Goal: Register for event/course

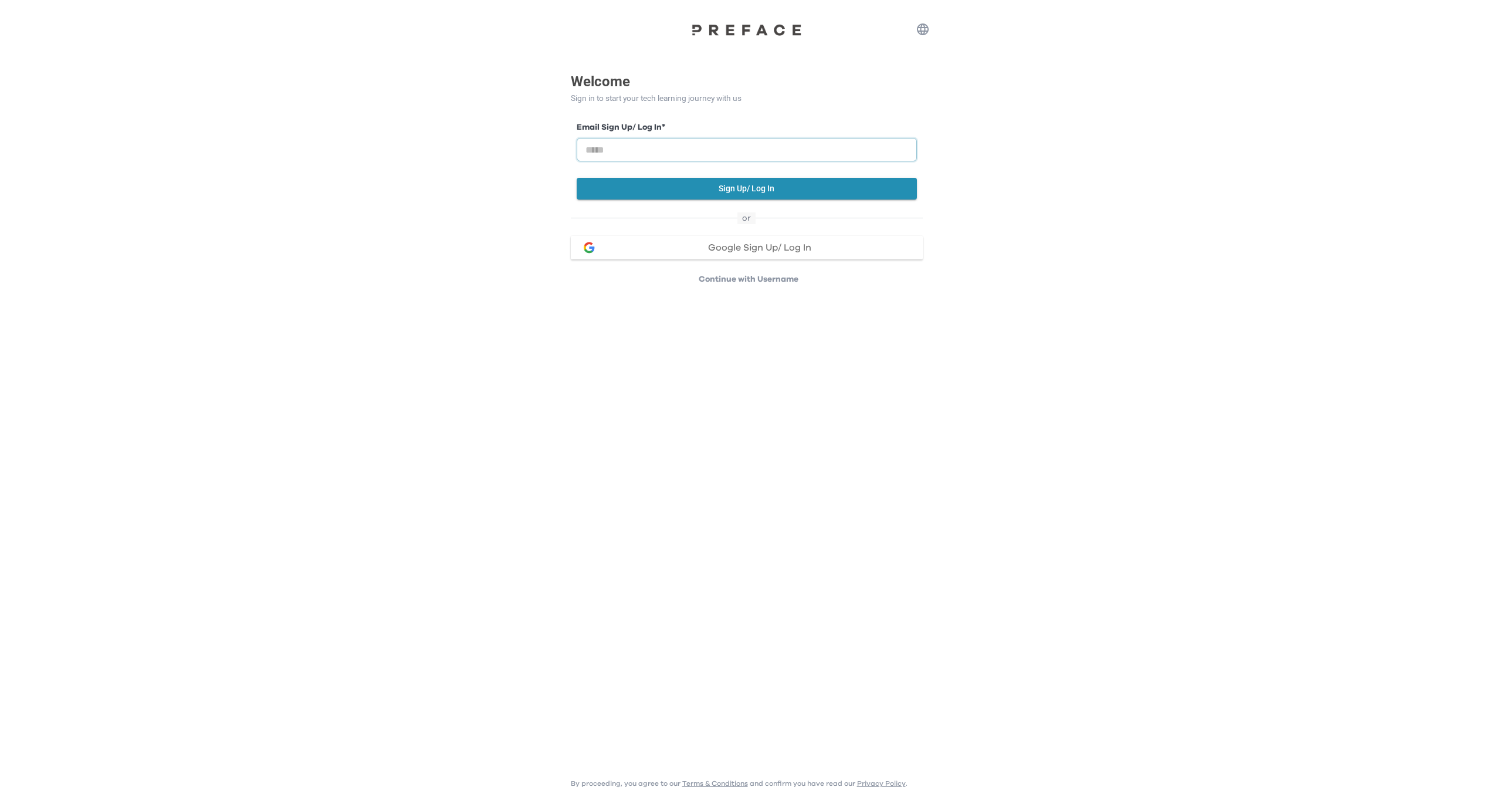
click at [789, 149] on input "email" at bounding box center [747, 149] width 340 height 23
type input "**********"
click at [721, 192] on button "Sign Up/ Log In" at bounding box center [747, 189] width 340 height 22
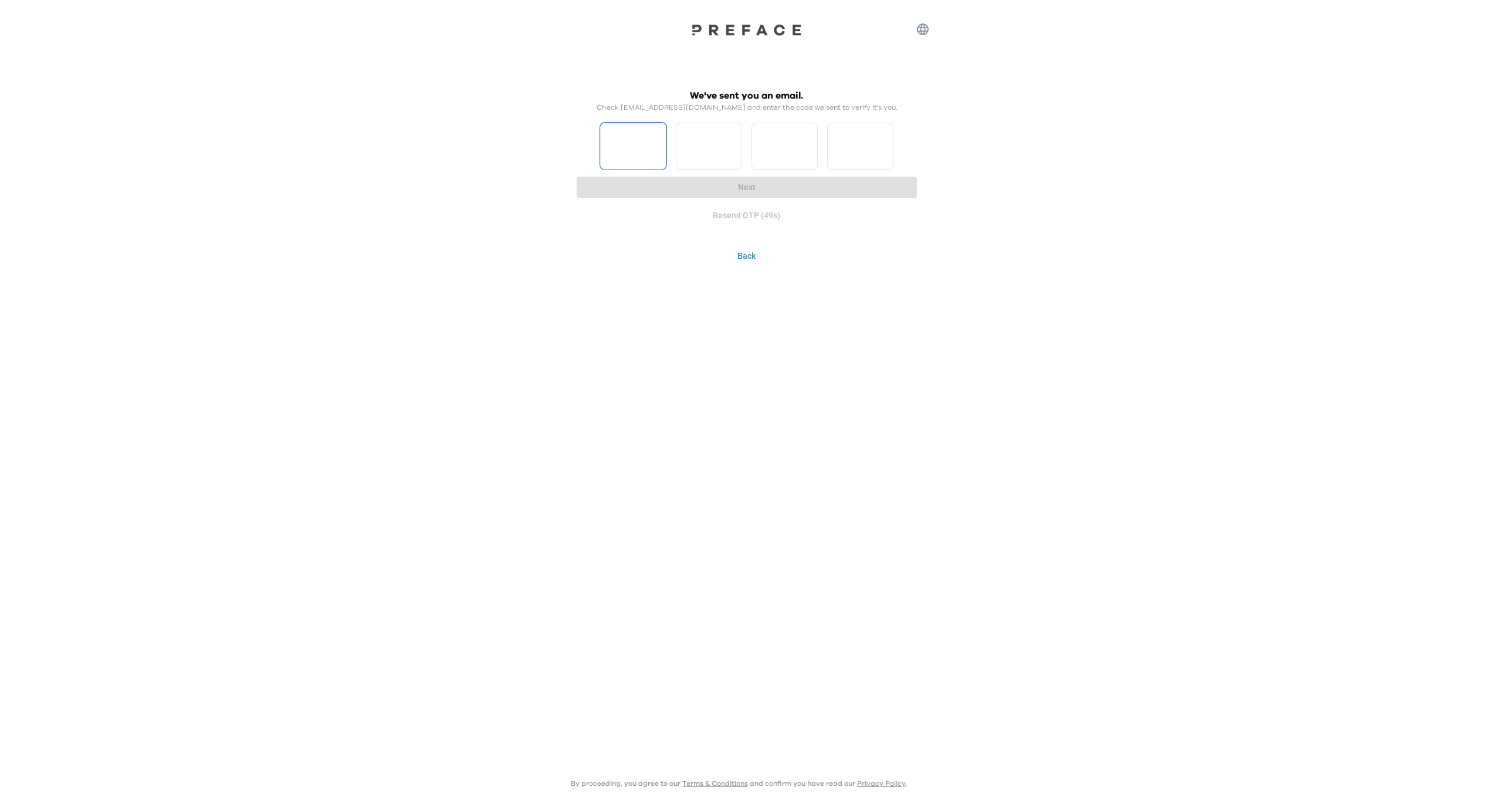
click at [636, 148] on input "Please enter OTP character 1" at bounding box center [633, 146] width 66 height 47
type input "*"
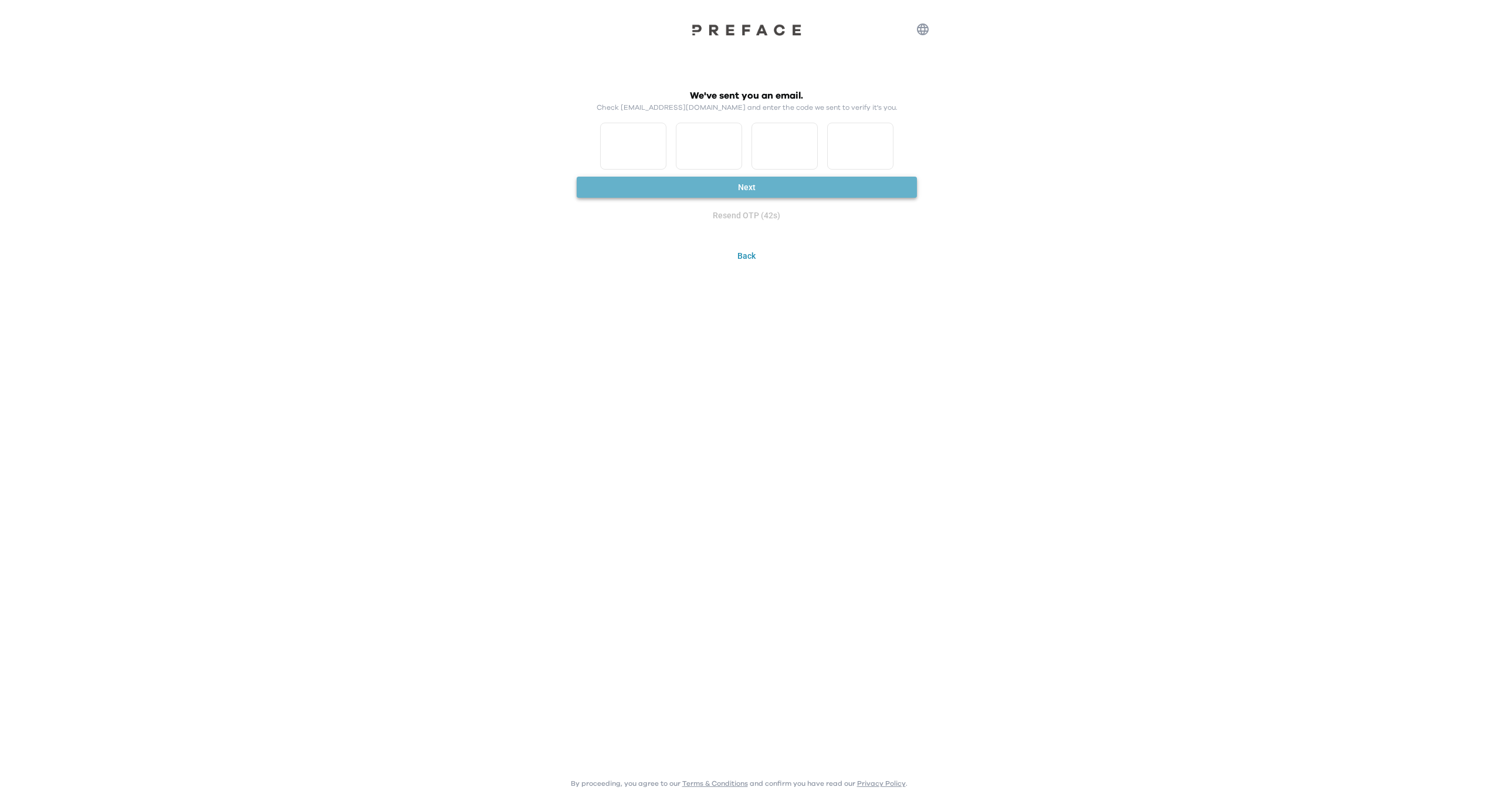
click at [754, 181] on button "Next" at bounding box center [747, 188] width 340 height 22
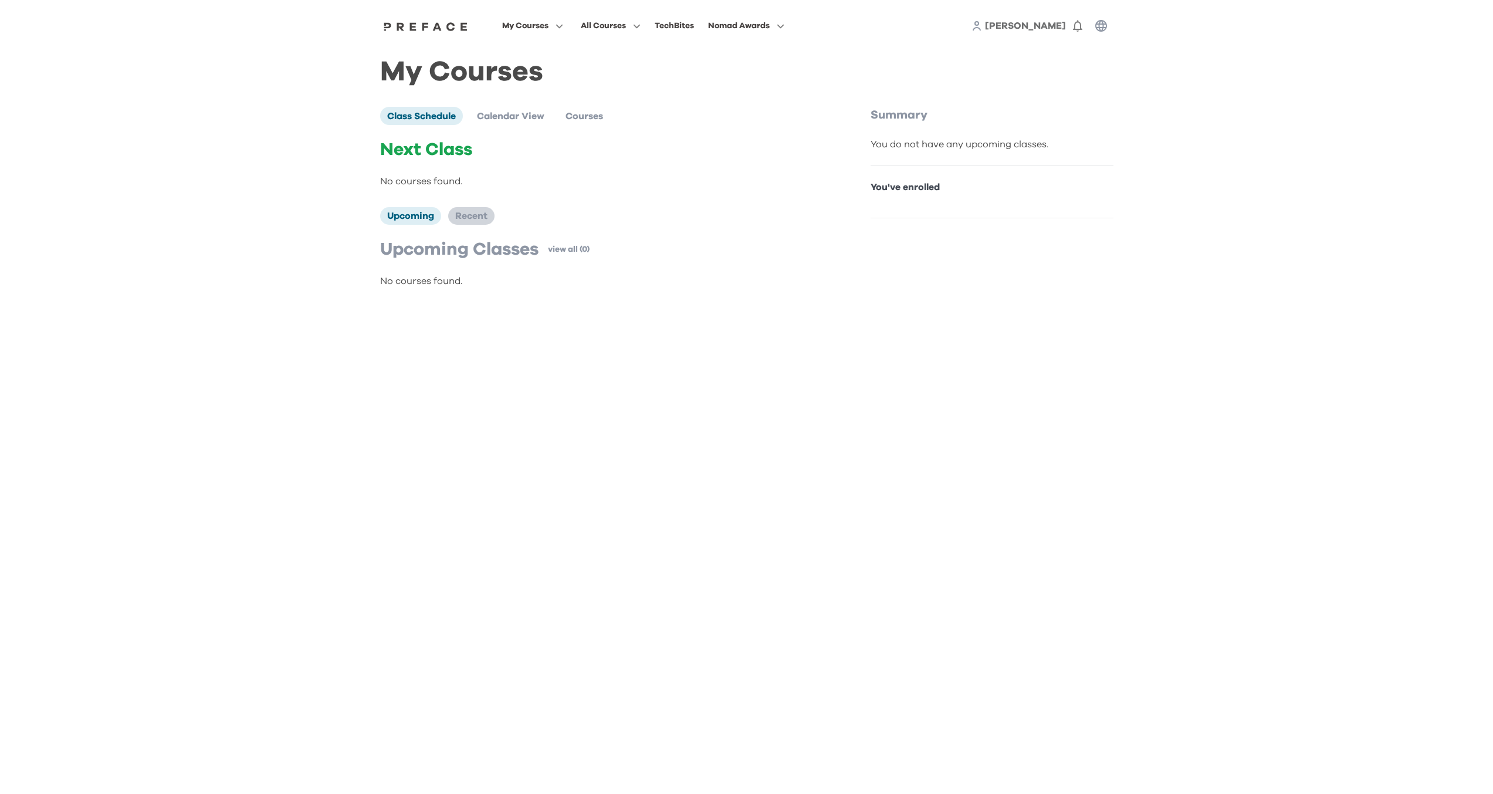
click at [477, 222] on li "Recent" at bounding box center [471, 216] width 46 height 18
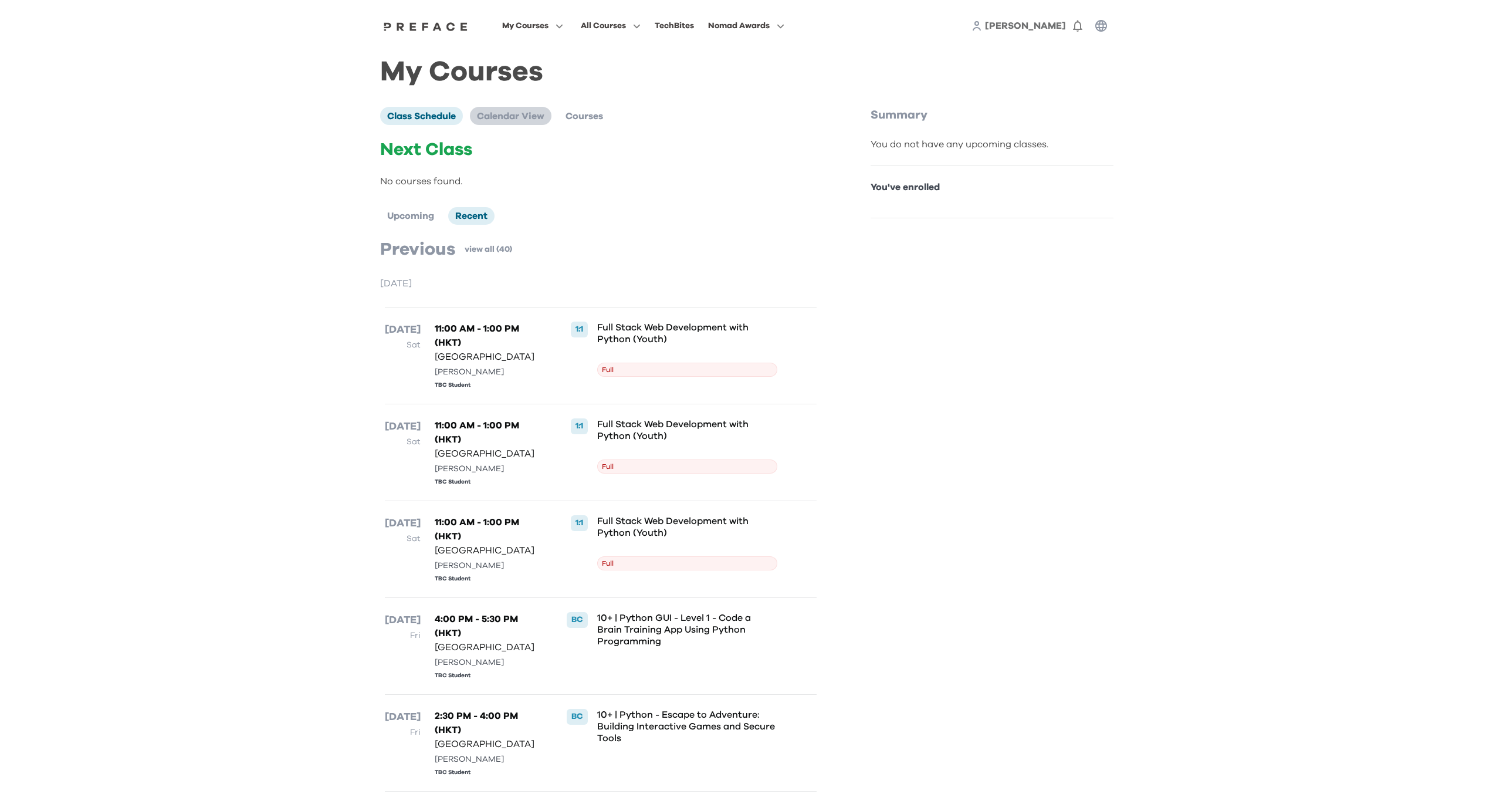
click at [511, 107] on li "Calendar View" at bounding box center [511, 116] width 82 height 18
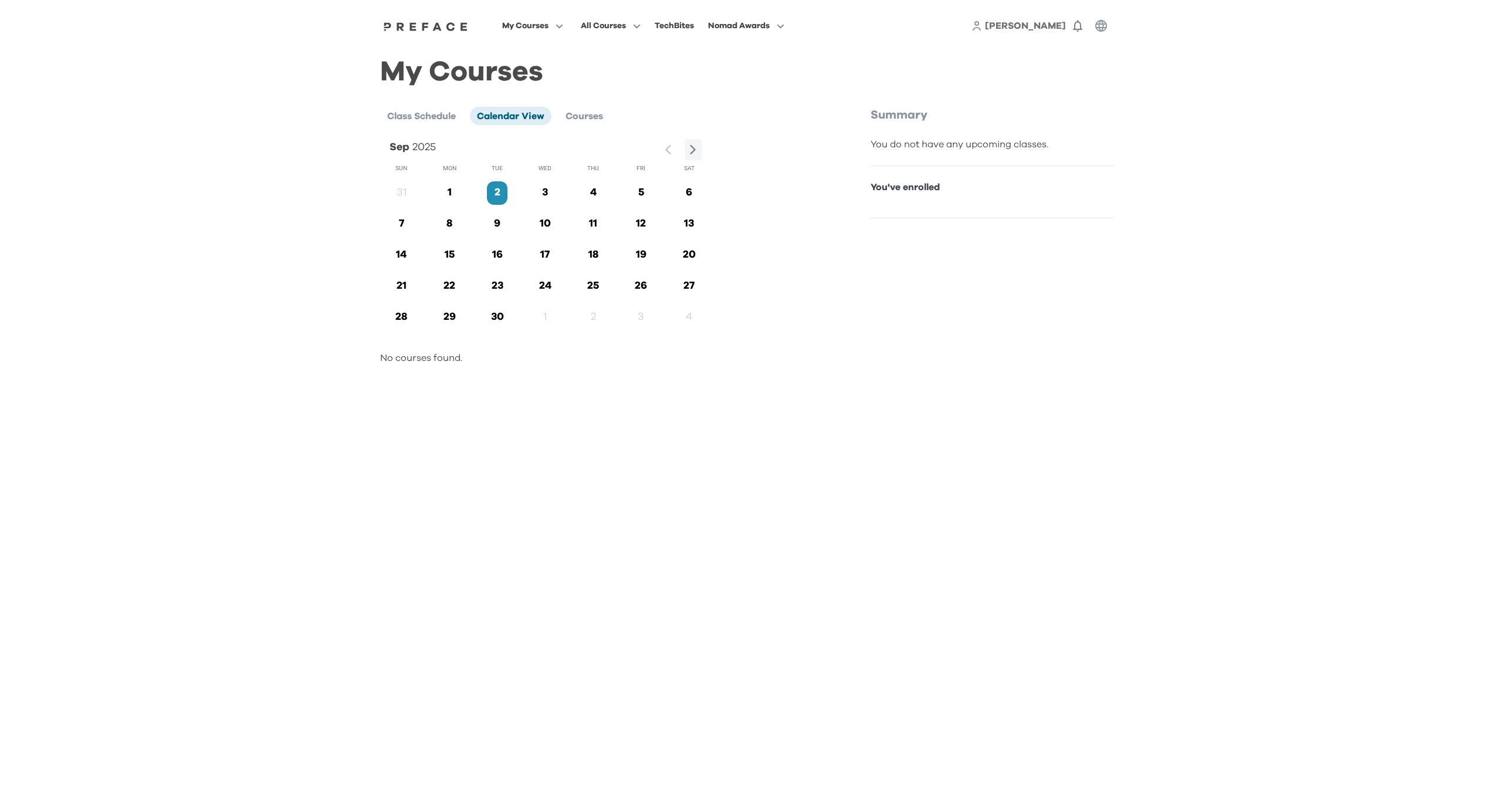
click at [672, 148] on div at bounding box center [682, 150] width 38 height 22
click at [592, 117] on span "Courses" at bounding box center [584, 115] width 38 height 9
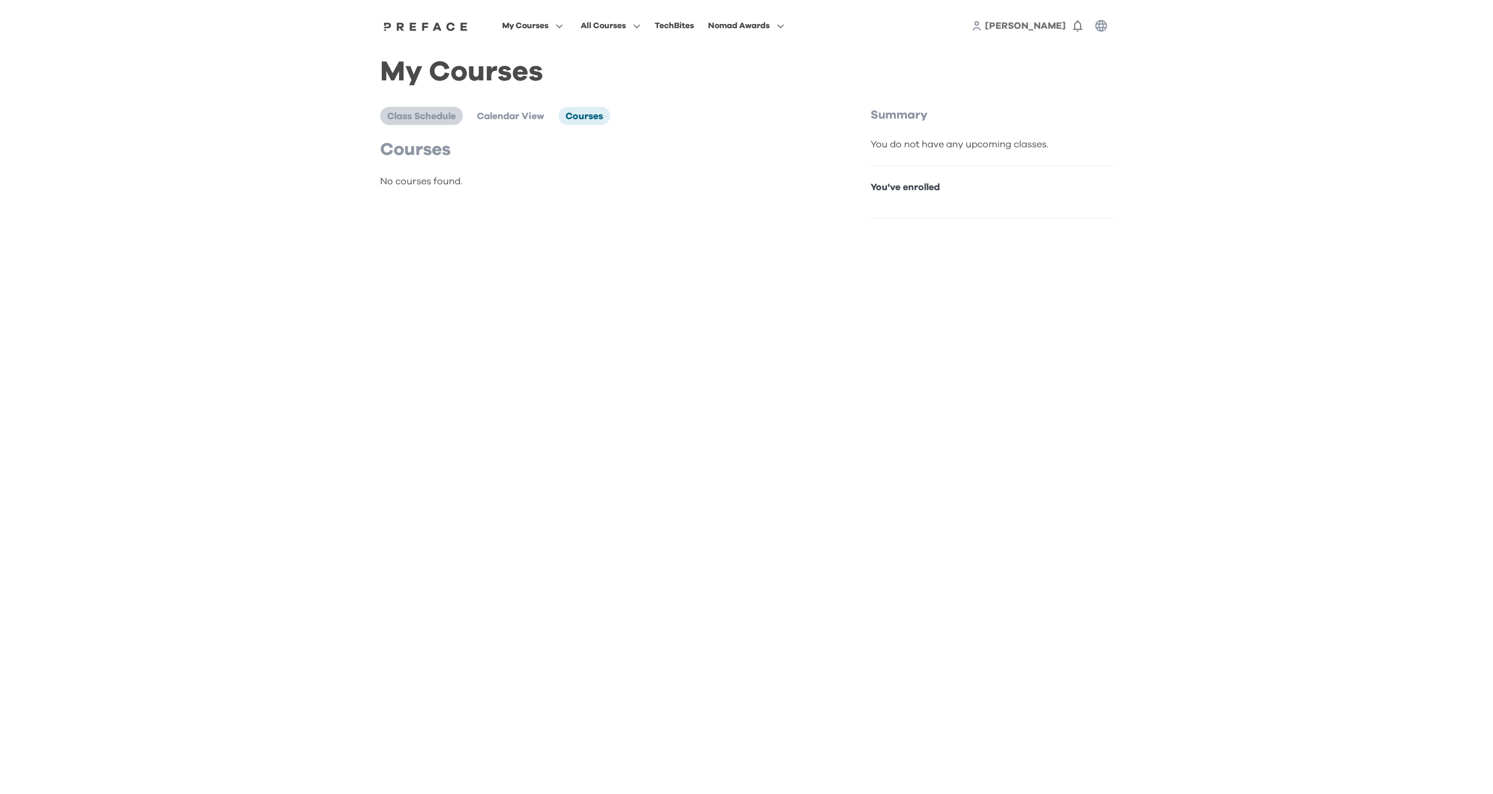
click at [438, 117] on span "Class Schedule" at bounding box center [421, 115] width 69 height 9
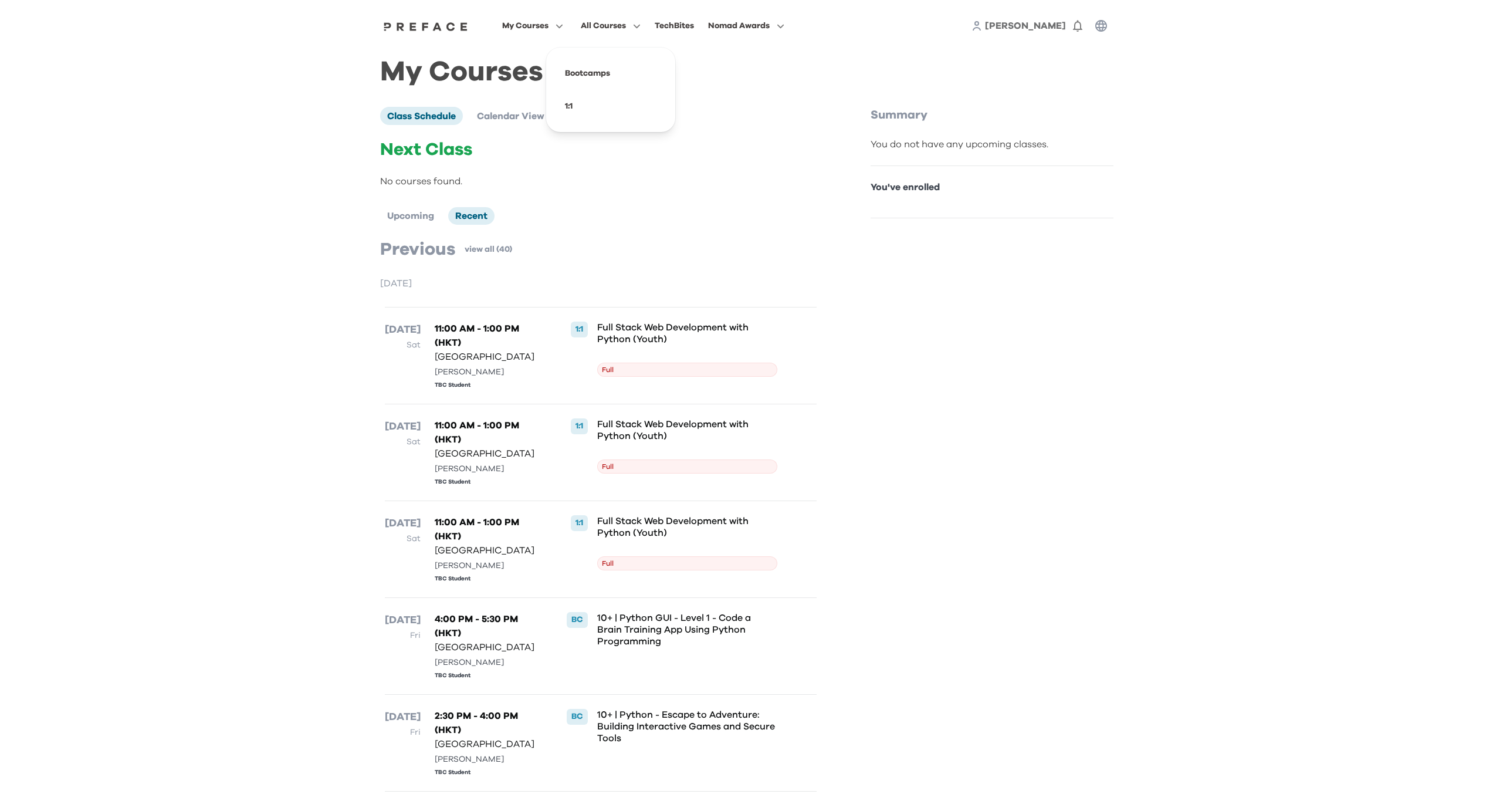
click at [616, 28] on span "All Courses" at bounding box center [603, 26] width 45 height 14
click at [517, 73] on span at bounding box center [532, 73] width 110 height 33
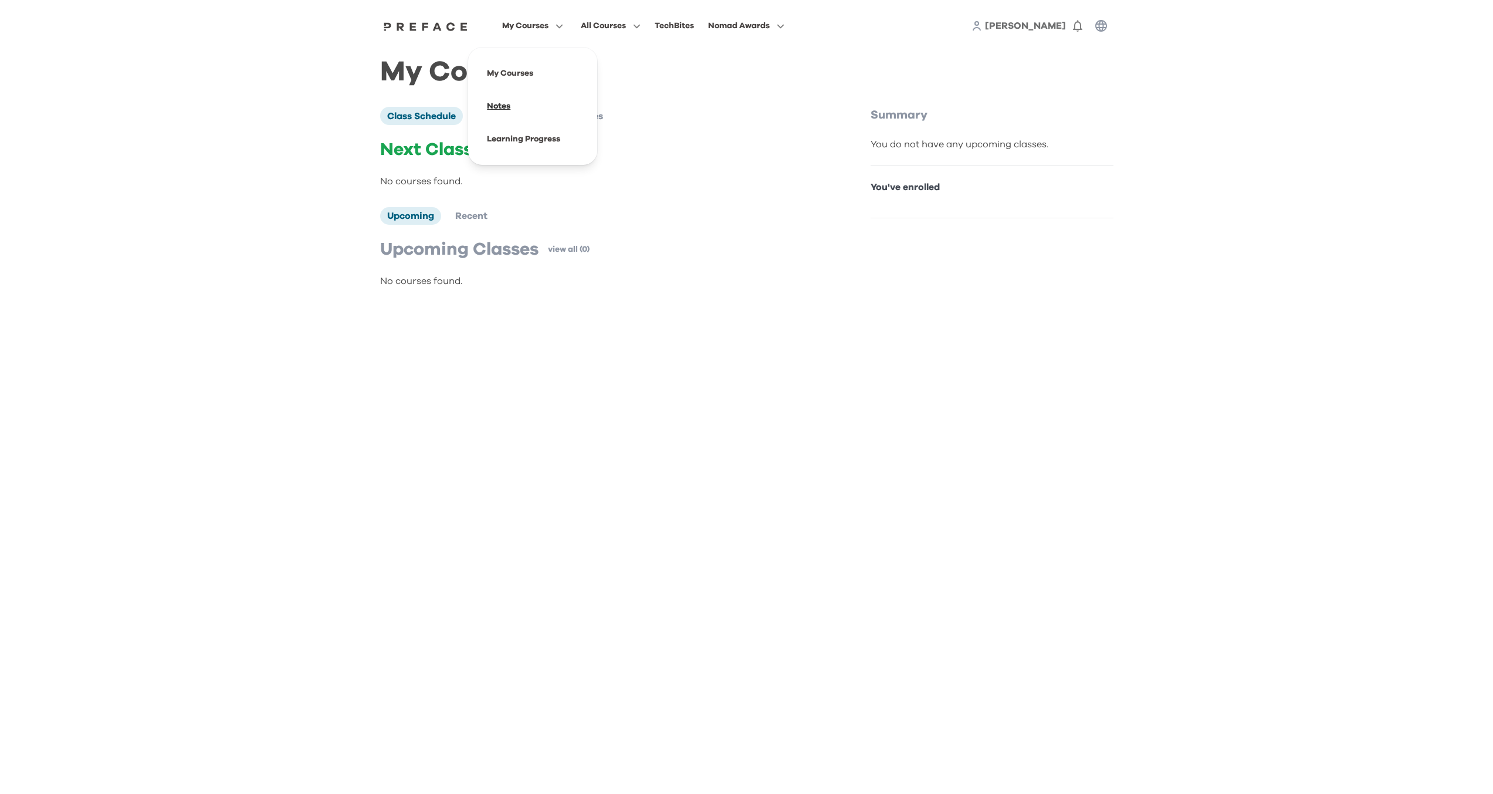
click at [511, 105] on span at bounding box center [532, 106] width 110 height 33
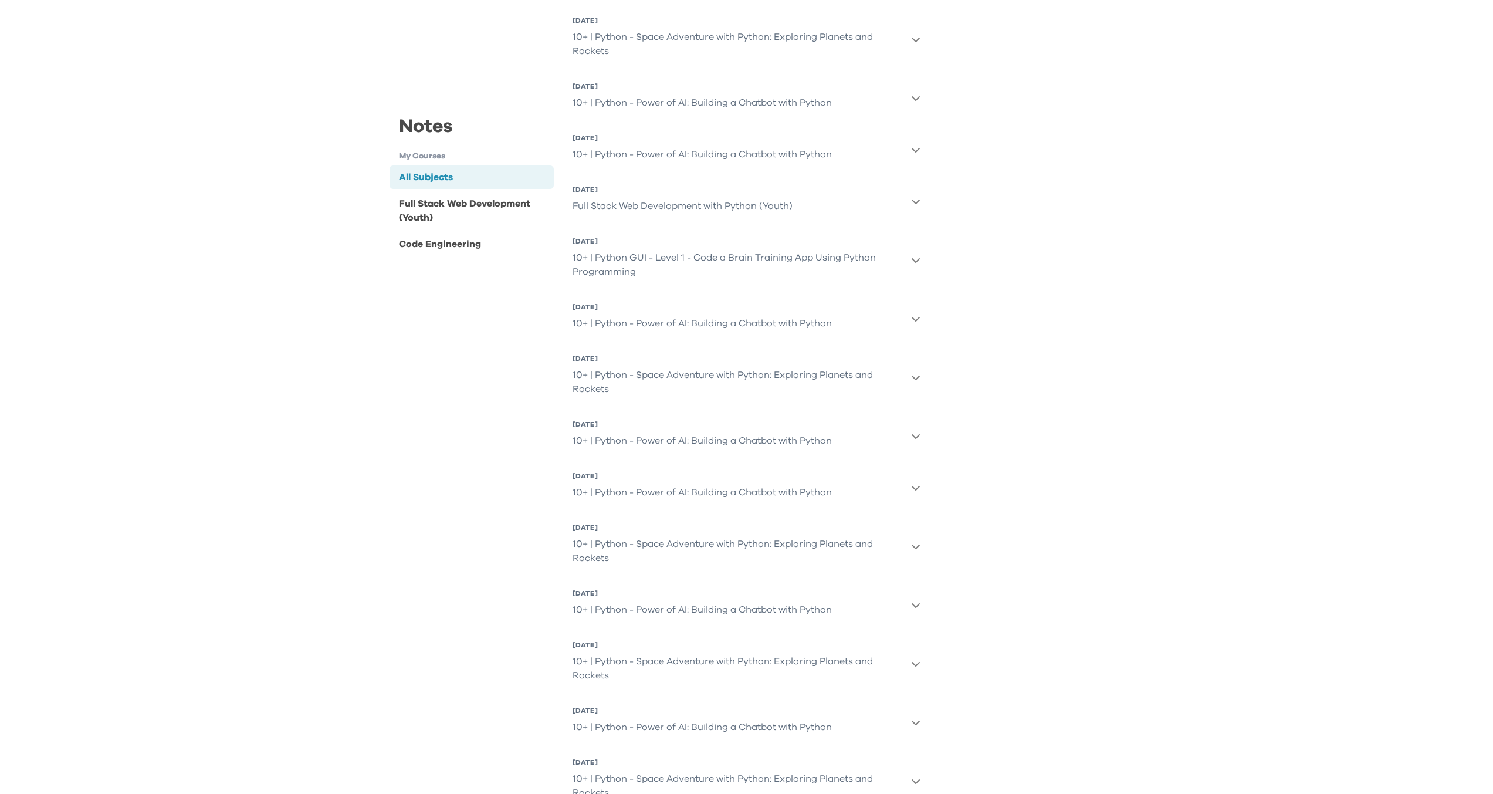
scroll to position [1664, 0]
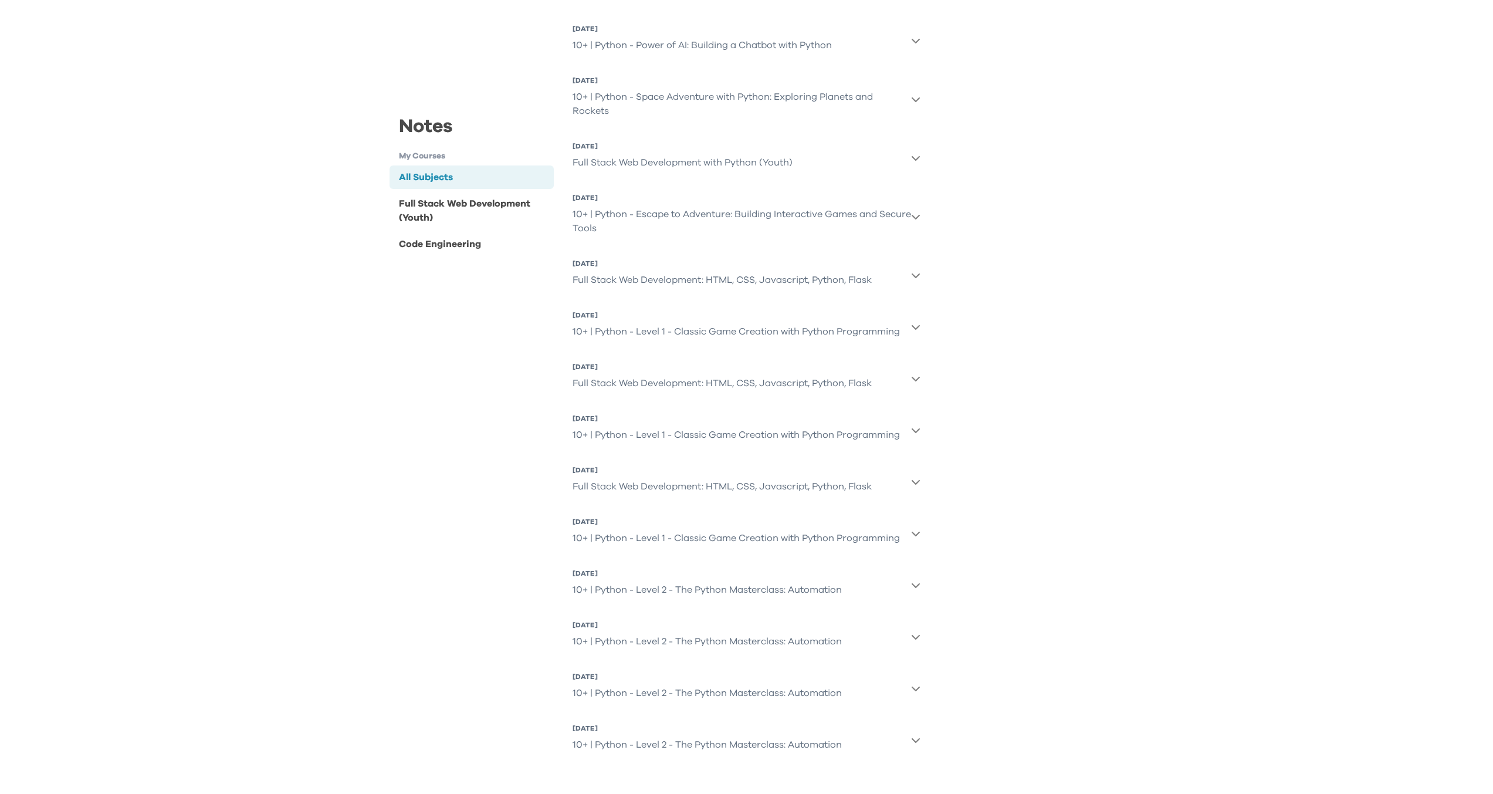
click at [917, 583] on icon "button" at bounding box center [915, 584] width 9 height 9
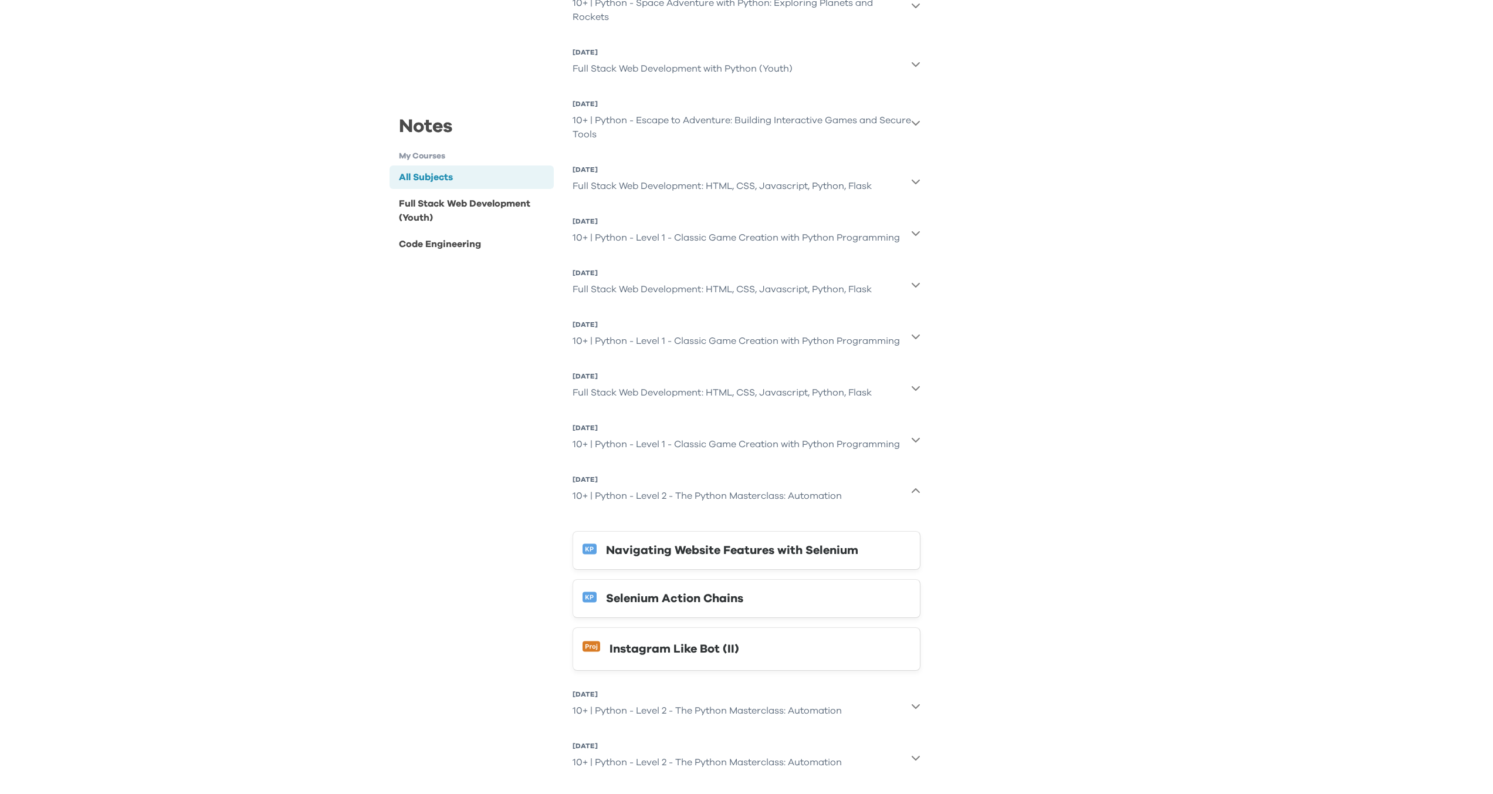
scroll to position [1765, 0]
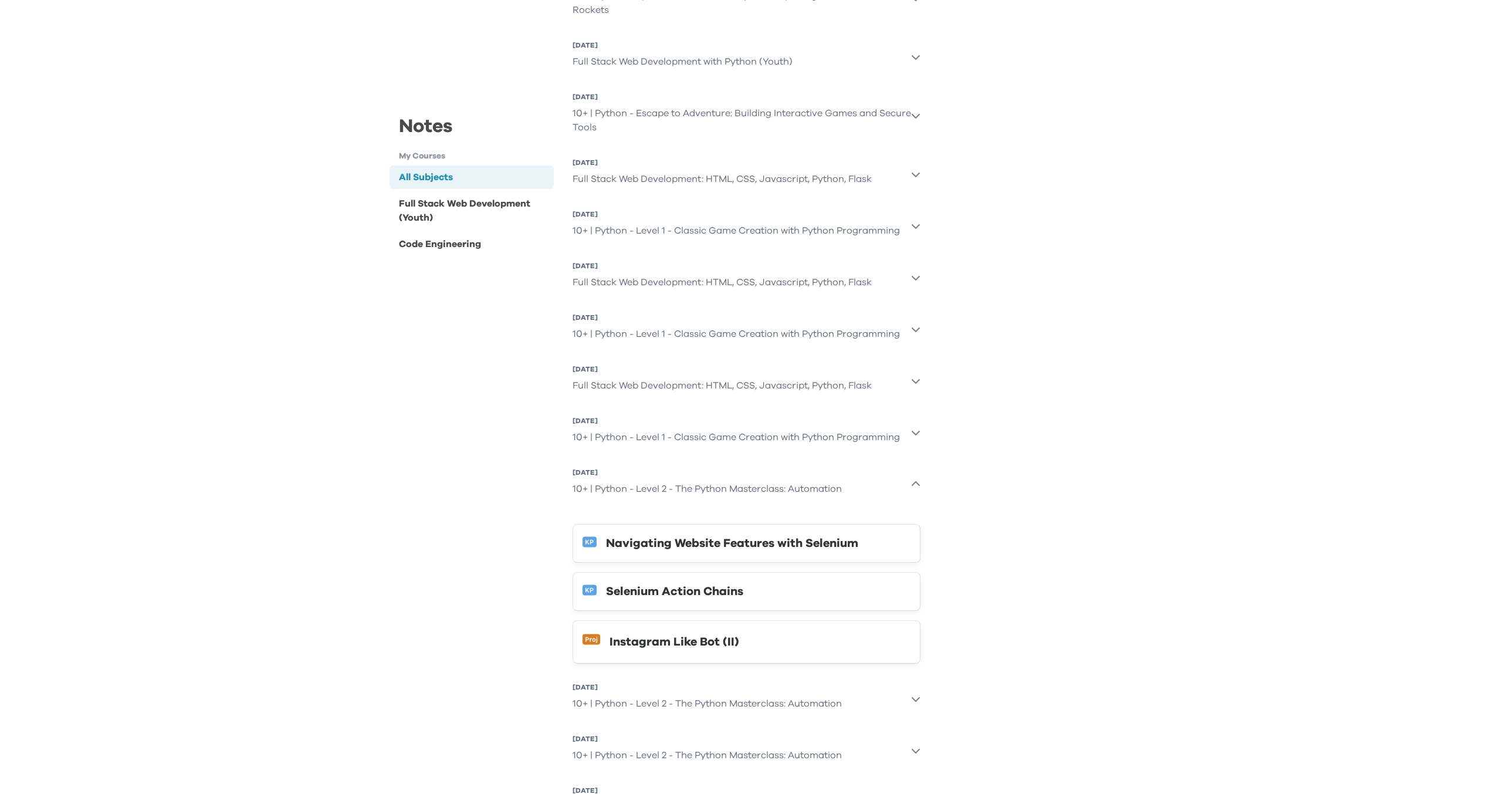
click at [916, 483] on icon "button" at bounding box center [916, 483] width 8 height 5
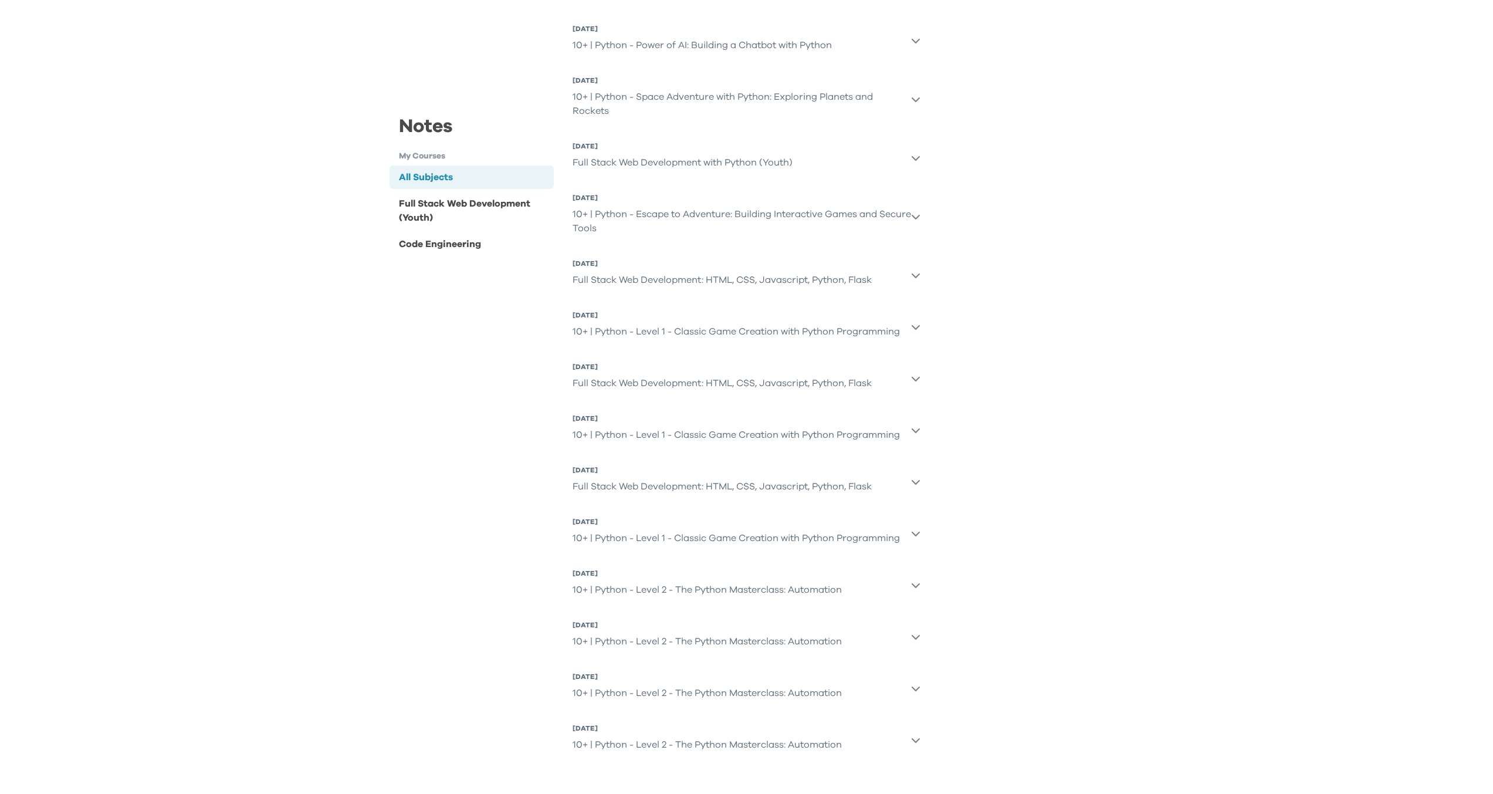
scroll to position [1664, 0]
click at [912, 590] on button "12 Mar 2023, Sun 10+ | Python - Level 2 - The Python Masterclass: Automation" at bounding box center [746, 585] width 348 height 42
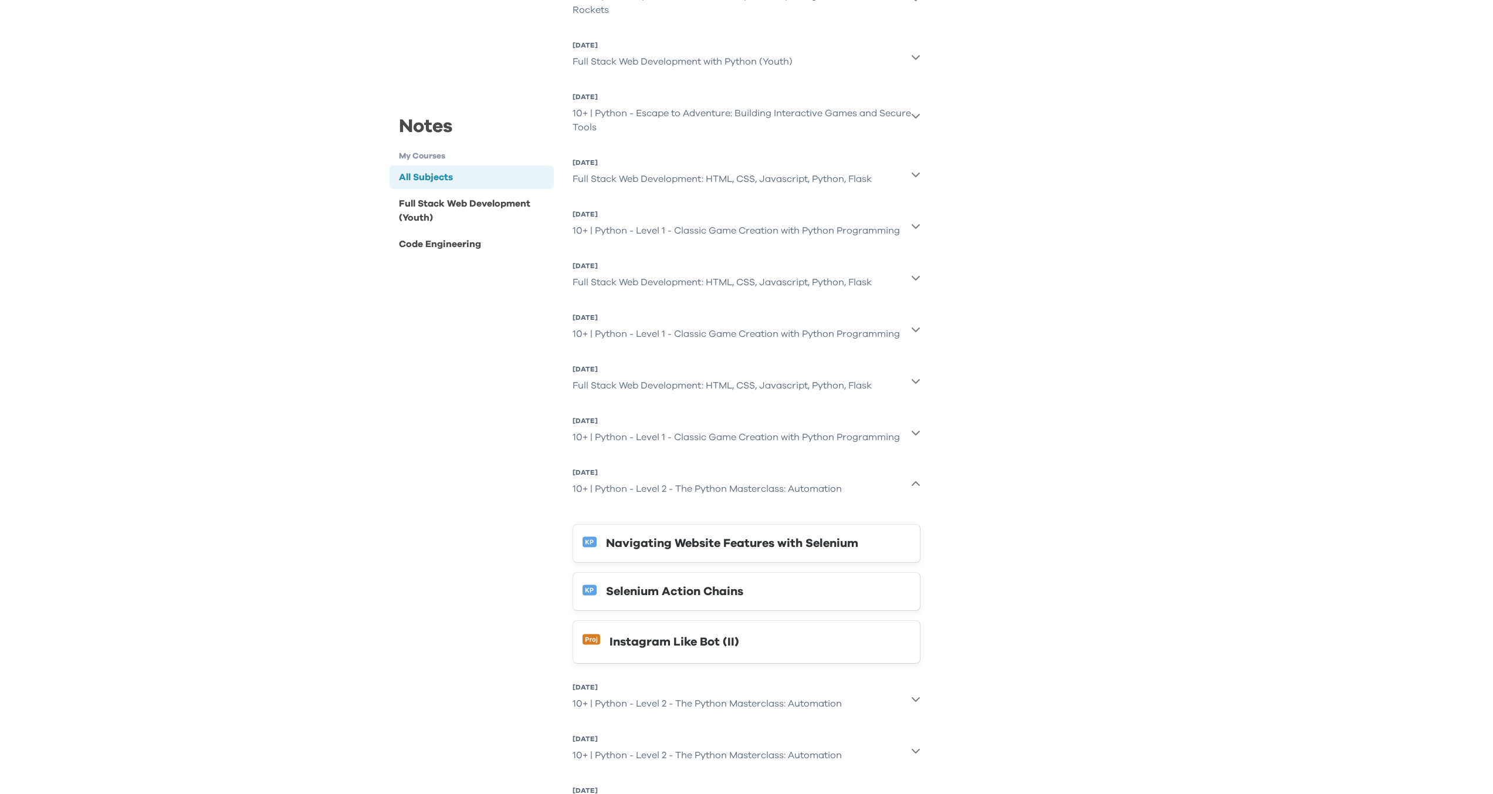
click at [916, 484] on icon "button" at bounding box center [915, 483] width 9 height 9
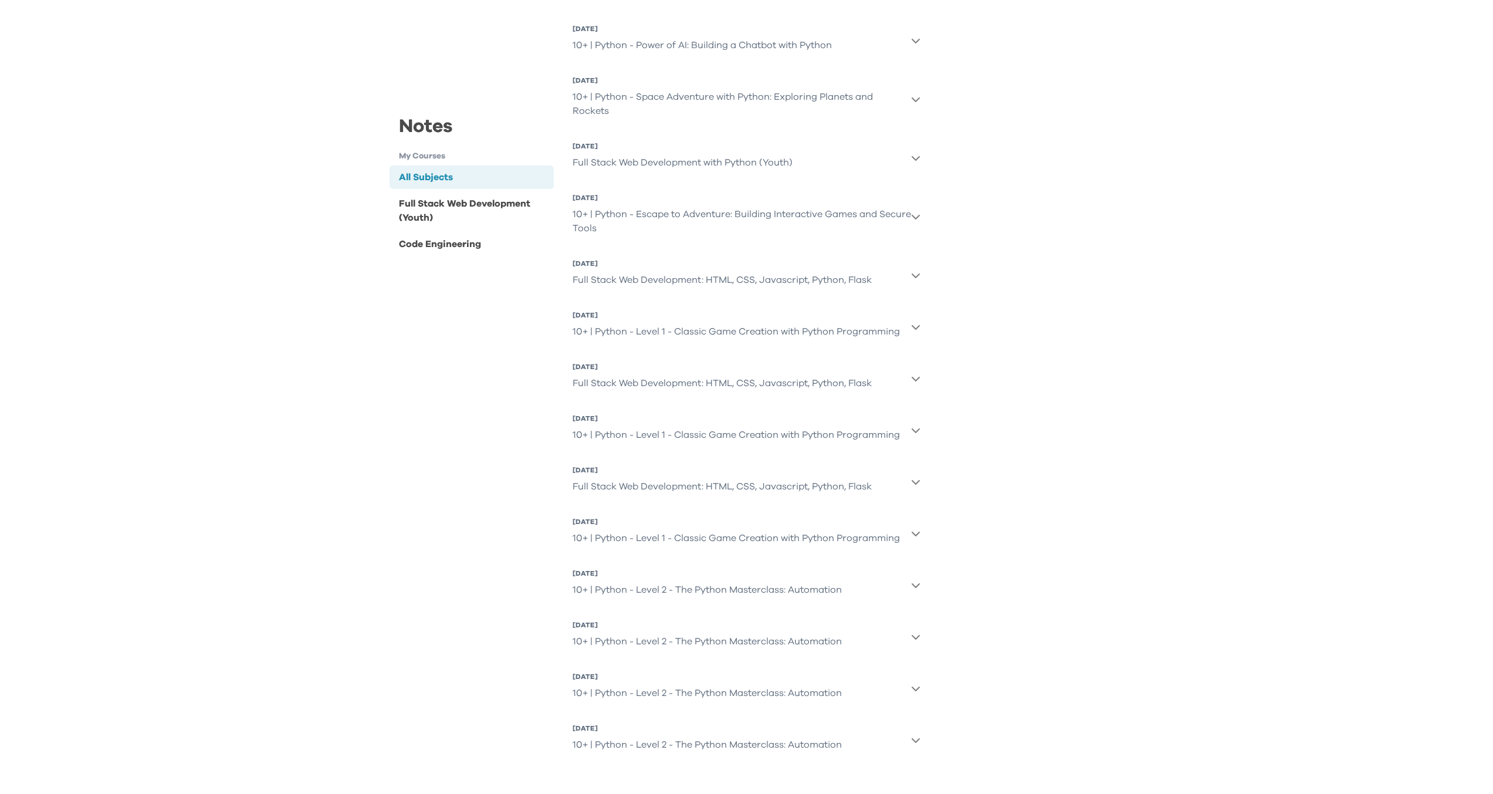
click at [916, 743] on icon "button" at bounding box center [915, 739] width 9 height 9
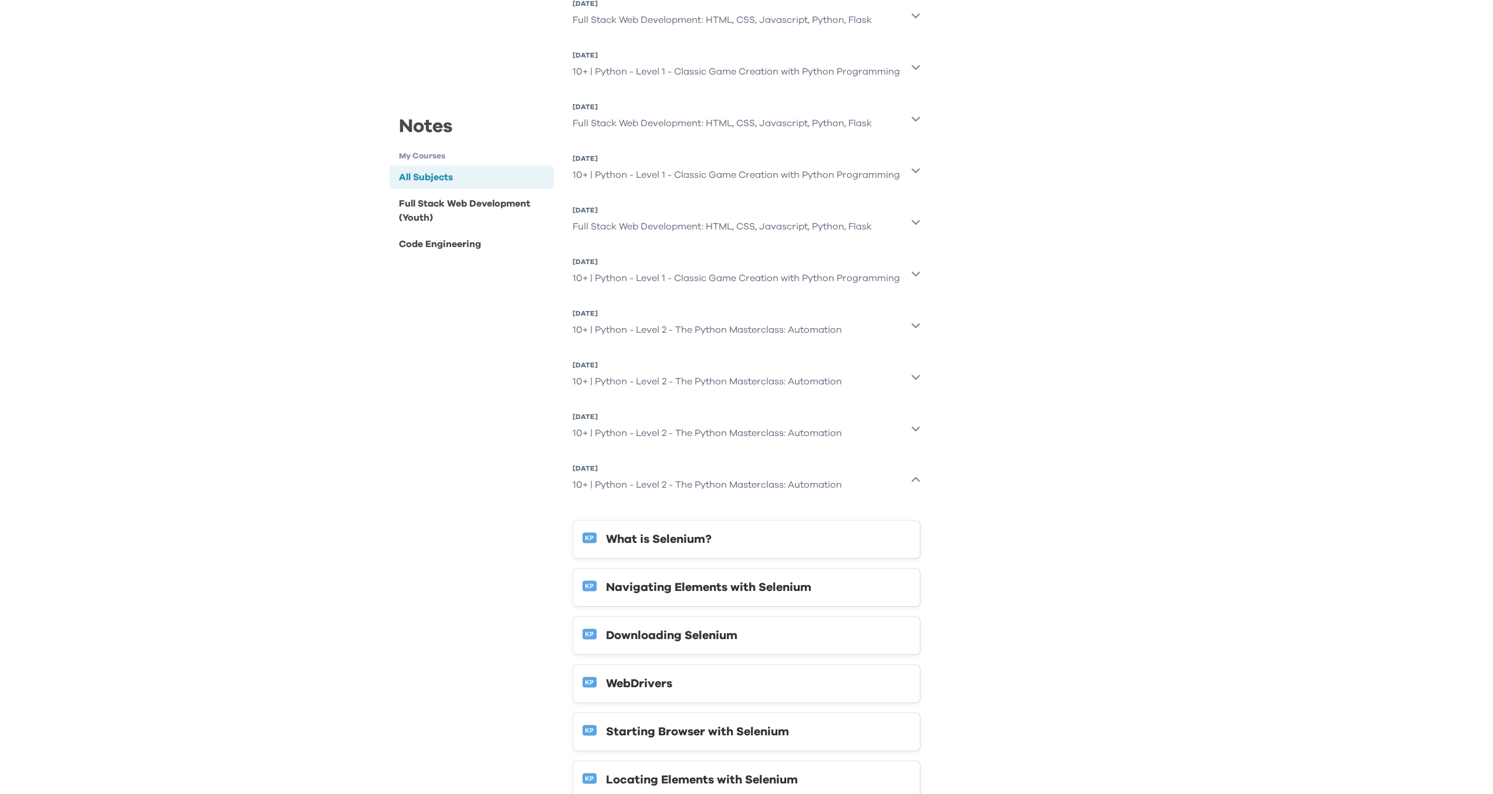
scroll to position [2020, 0]
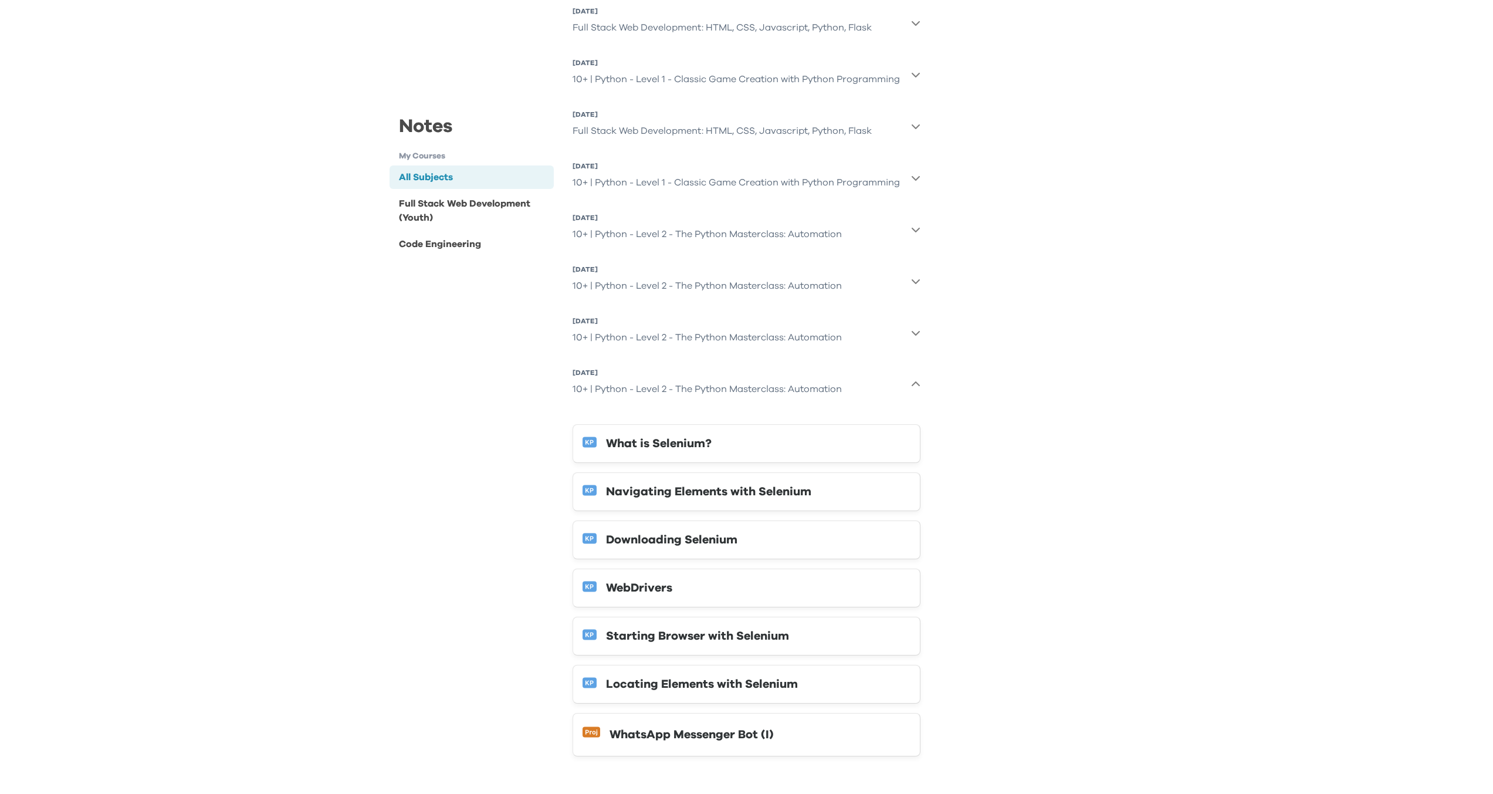
click at [920, 388] on icon "button" at bounding box center [915, 384] width 9 height 9
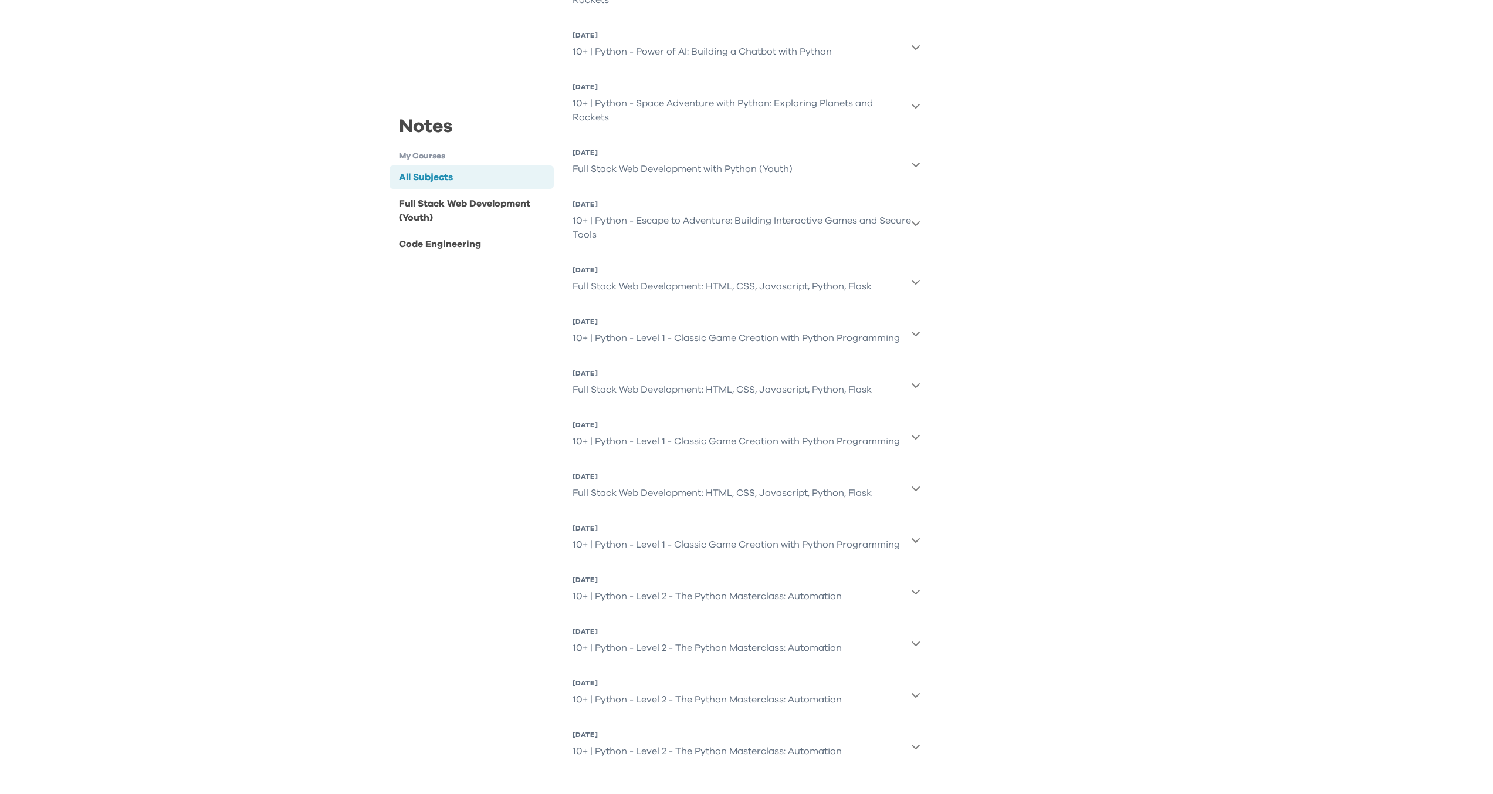
scroll to position [1649, 0]
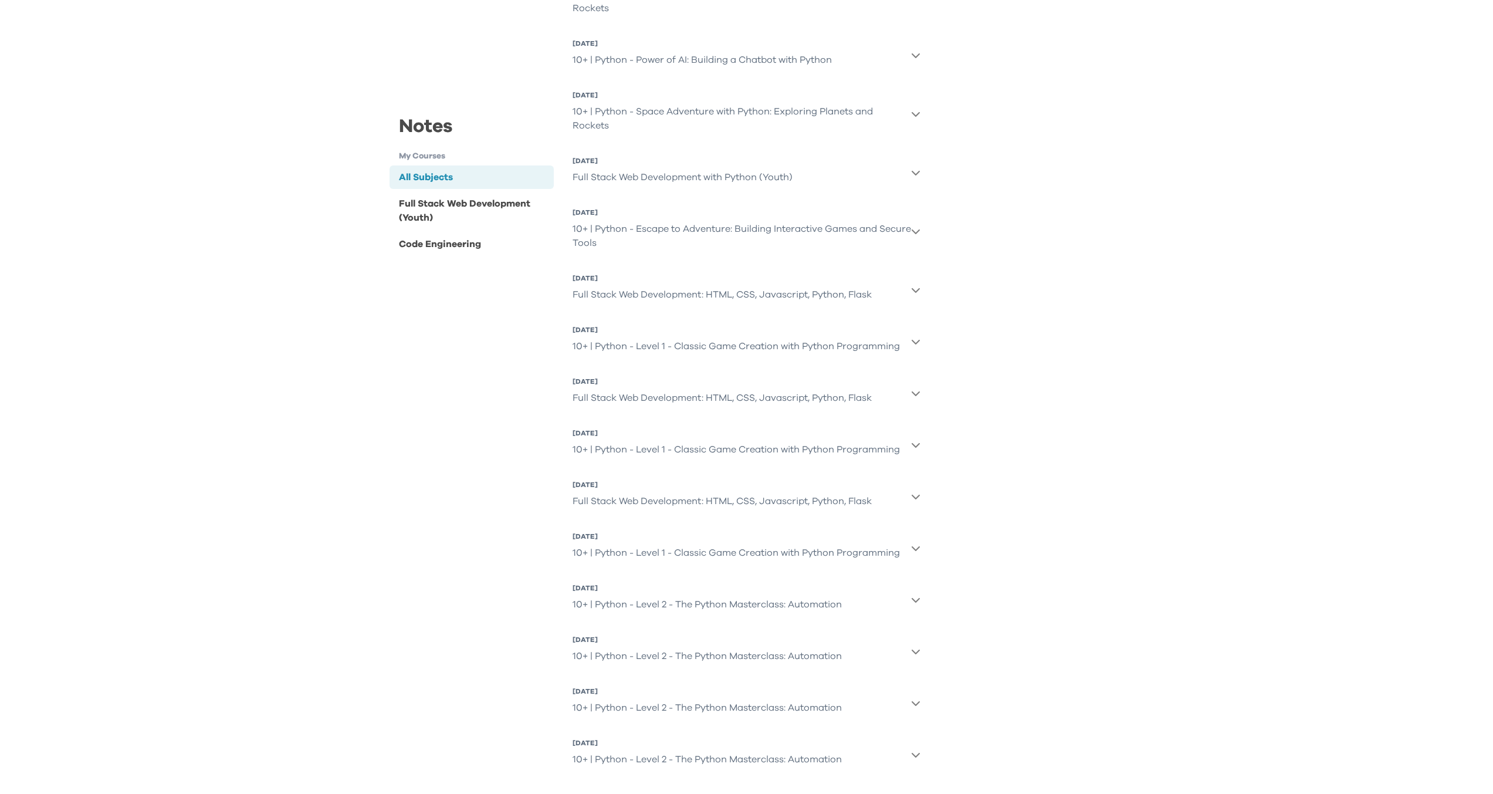
click at [918, 340] on icon "button" at bounding box center [916, 342] width 8 height 5
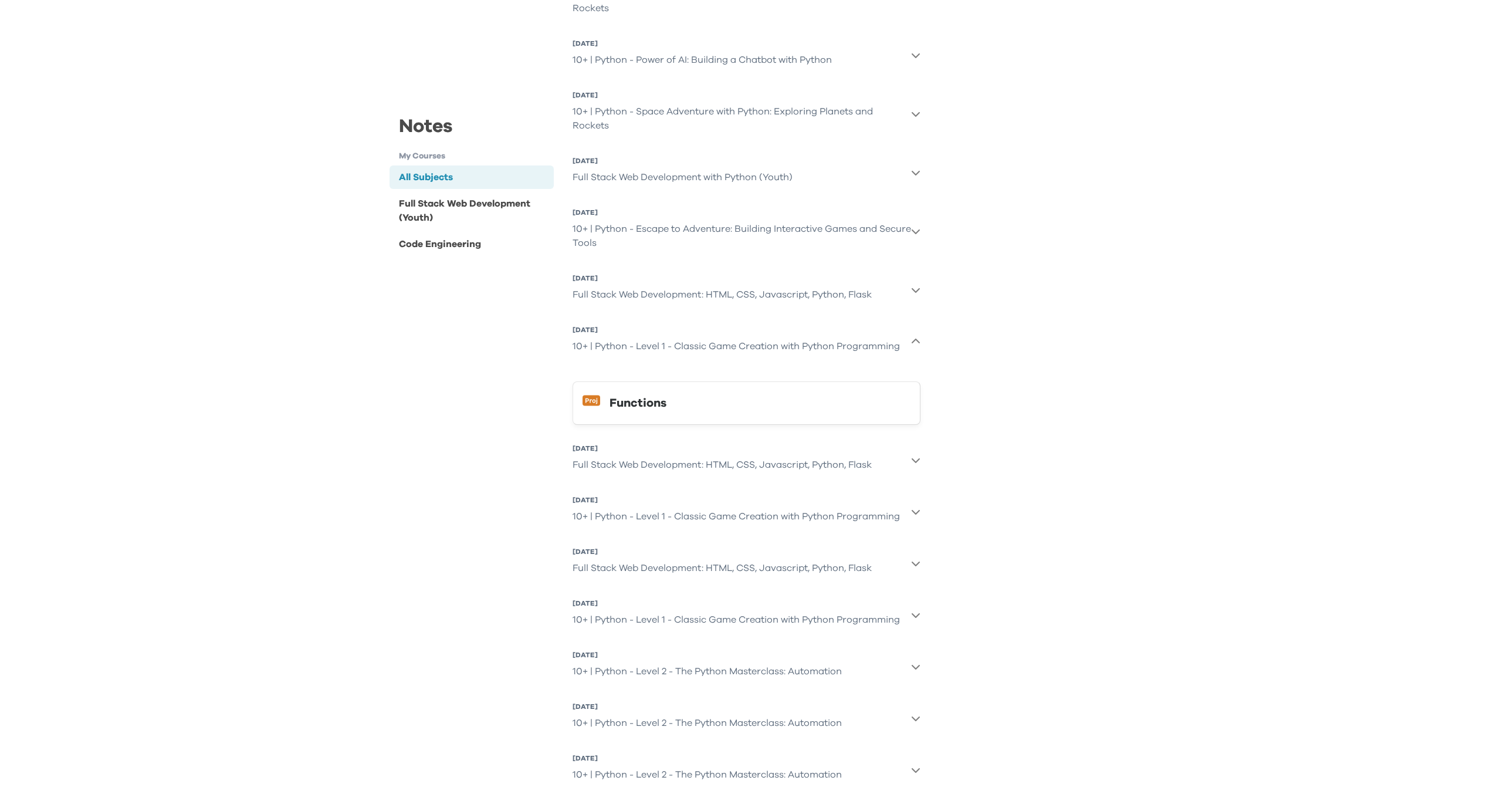
click at [918, 340] on icon "button" at bounding box center [915, 341] width 9 height 9
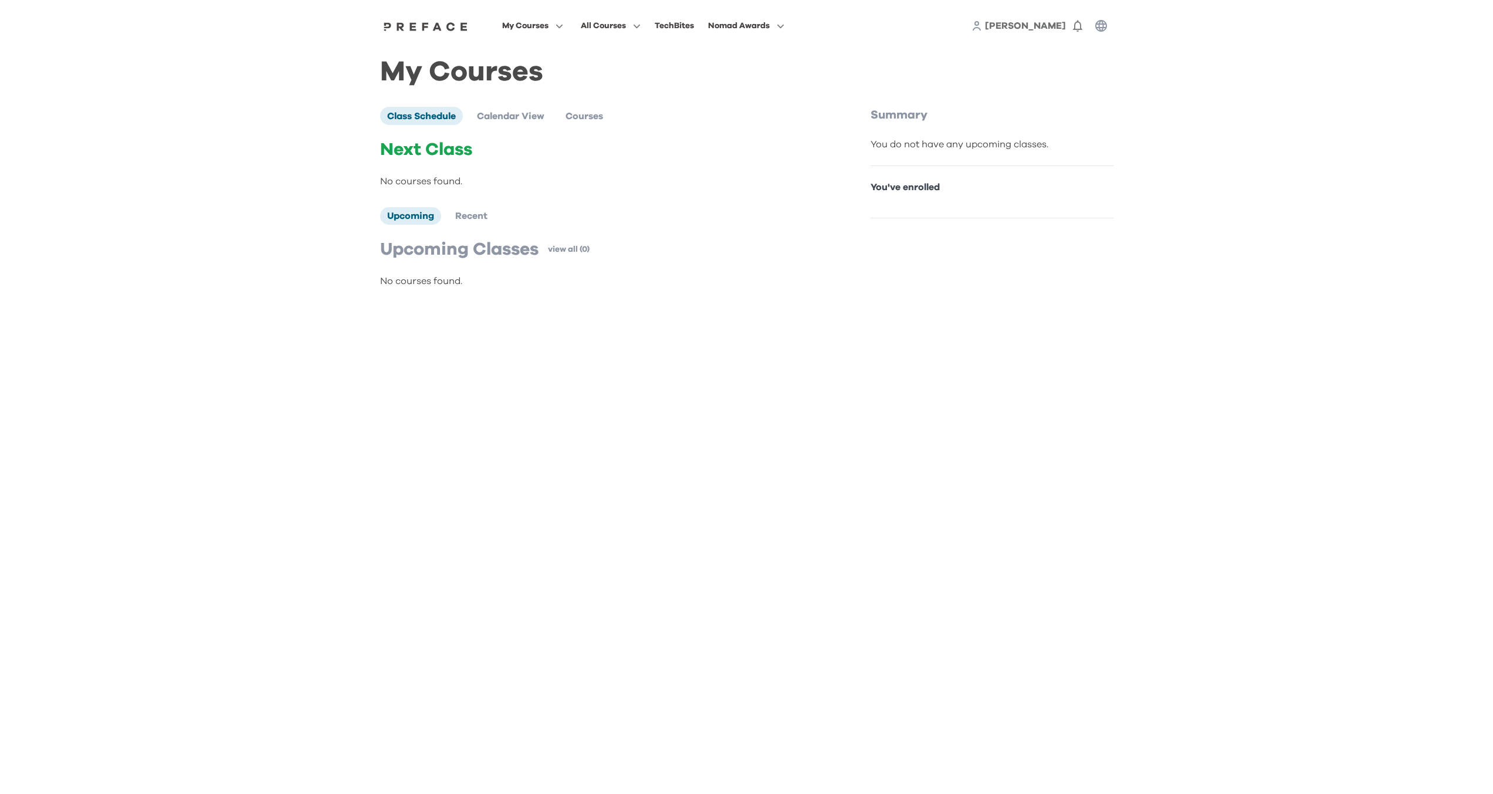
click at [743, 26] on span "Nomad Awards" at bounding box center [739, 26] width 62 height 14
click at [727, 138] on span at bounding box center [747, 139] width 110 height 33
